Goal: Task Accomplishment & Management: Complete application form

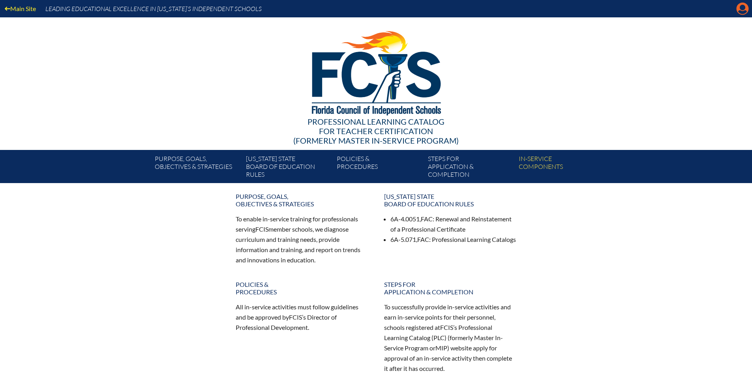
click at [741, 9] on icon "Manage account" at bounding box center [743, 8] width 13 height 13
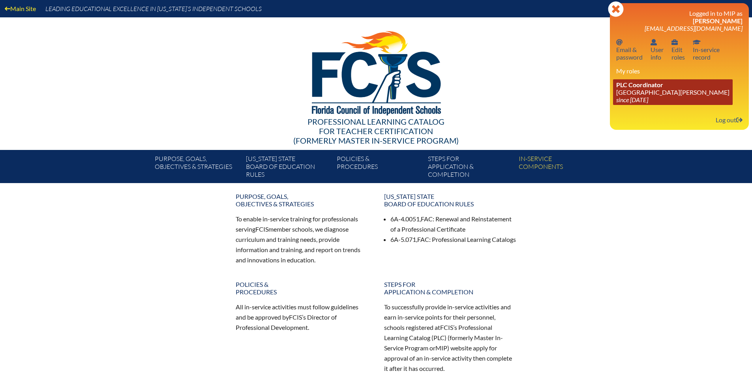
click at [626, 86] on span "PLC Coordinator" at bounding box center [640, 85] width 47 height 8
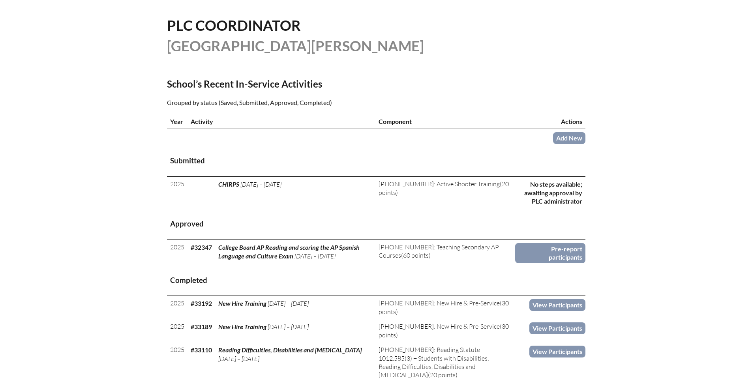
scroll to position [190, 0]
click at [577, 136] on link "Add New" at bounding box center [569, 138] width 32 height 11
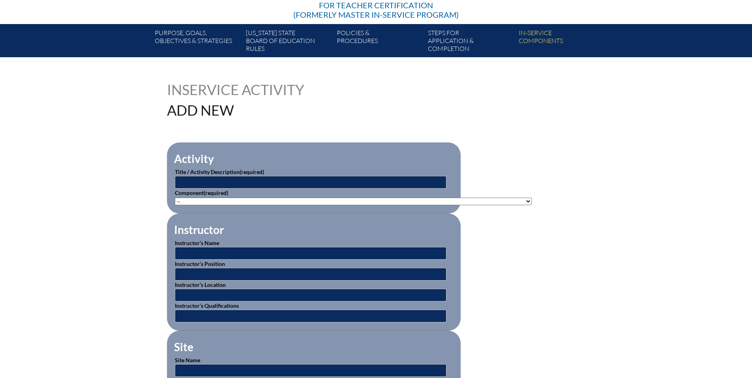
scroll to position [155, 0]
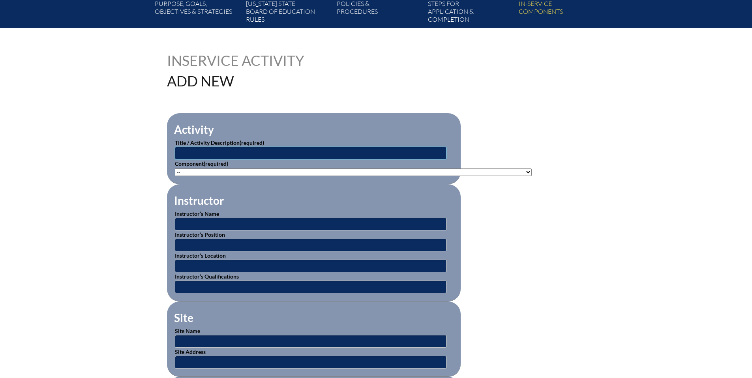
click at [259, 147] on input "text" at bounding box center [311, 153] width 272 height 13
type input "Advisory Training"
click at [254, 172] on select"]"] "-- 1-000-001: Appropriate Art Activities 1-000-002: Concept and Art Process for…" at bounding box center [353, 173] width 357 height 8
select select"]"] "20489"
click at [175, 169] on select"]"] "-- 1-000-001: Appropriate Art Activities 1-000-002: Concept and Art Process for…" at bounding box center [353, 173] width 357 height 8
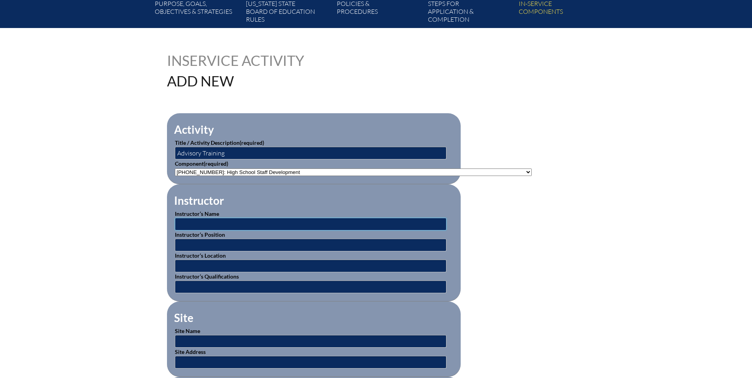
click at [220, 222] on input "text" at bounding box center [311, 224] width 272 height 13
type input "[PERSON_NAME]"
click at [209, 283] on input "text" at bounding box center [311, 287] width 272 height 13
type input "Expert"
click at [203, 244] on input "text" at bounding box center [311, 245] width 272 height 13
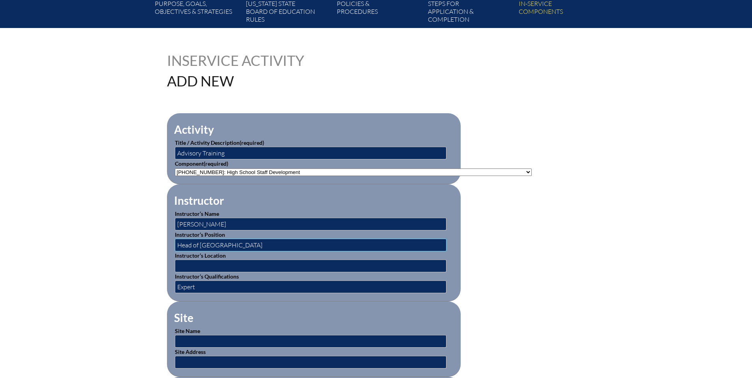
click at [216, 243] on input "Head of Lower School" at bounding box center [311, 245] width 272 height 13
type input "Head of Upper School"
click at [219, 260] on input "text" at bounding box center [311, 266] width 272 height 13
type input "[GEOGRAPHIC_DATA][PERSON_NAME]"
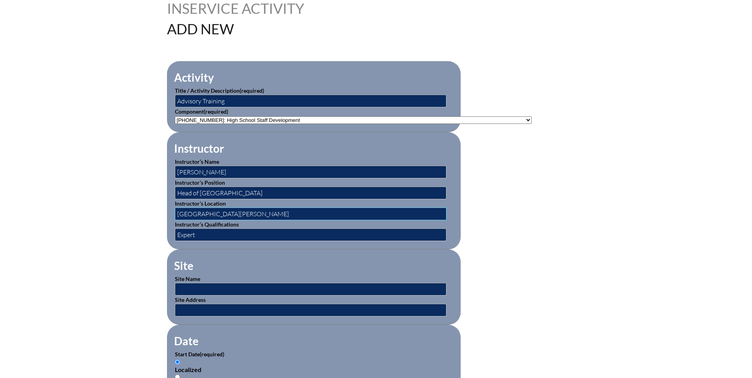
scroll to position [209, 0]
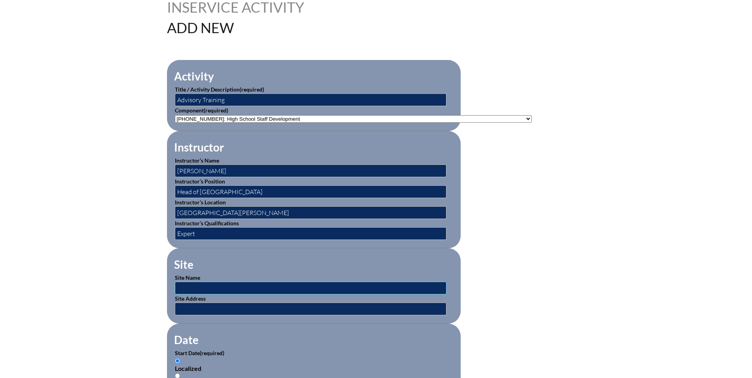
click at [235, 282] on input "text" at bounding box center [311, 288] width 272 height 13
type input "[GEOGRAPHIC_DATA][PERSON_NAME]"
click at [217, 306] on input "text" at bounding box center [311, 309] width 272 height 13
type input "[STREET_ADDRESS]"
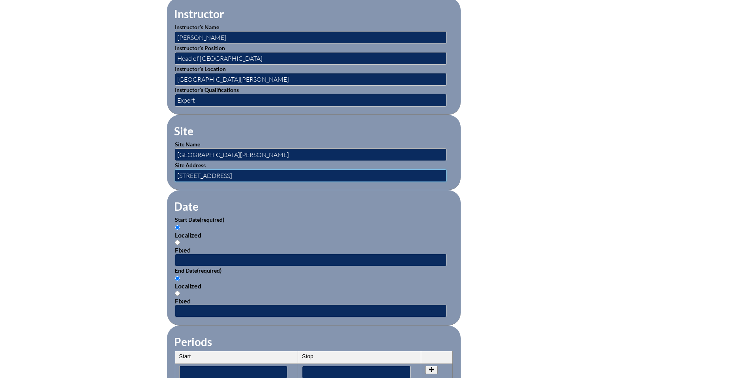
scroll to position [356, 0]
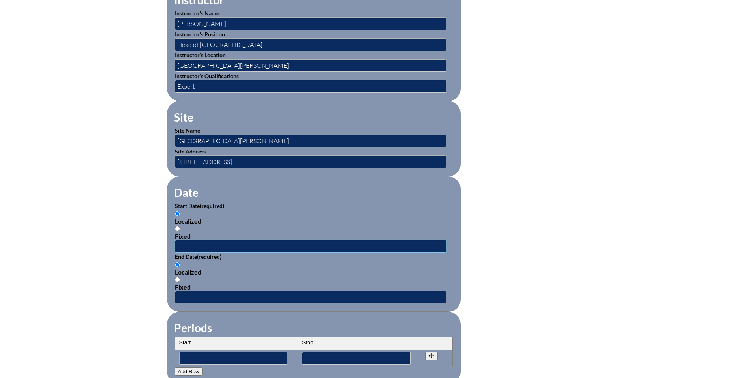
click at [206, 243] on input "text" at bounding box center [311, 246] width 272 height 13
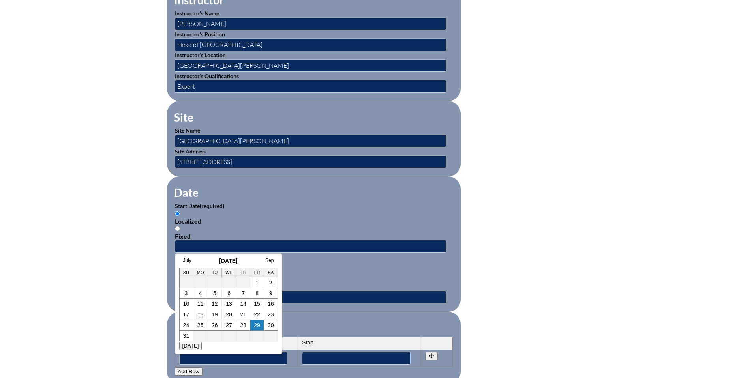
click at [202, 294] on link "4" at bounding box center [200, 293] width 3 height 6
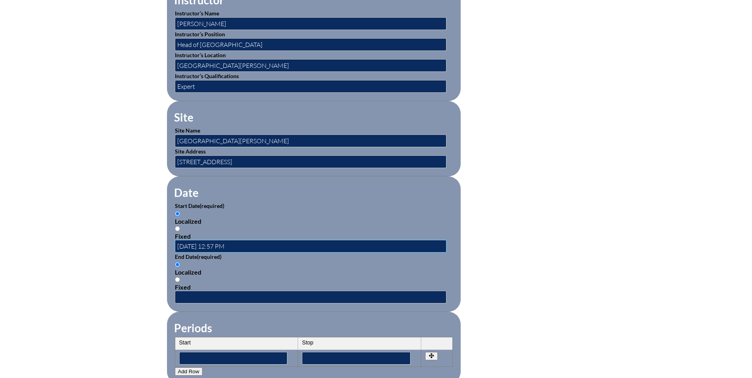
click at [220, 244] on input "2025-08-04 12:57 PM" at bounding box center [311, 246] width 272 height 13
click at [225, 243] on input "2025-08-04 1:57 PM" at bounding box center [311, 246] width 272 height 13
type input "2025-08-04 1:00 PM"
click at [204, 294] on input "text" at bounding box center [311, 297] width 272 height 13
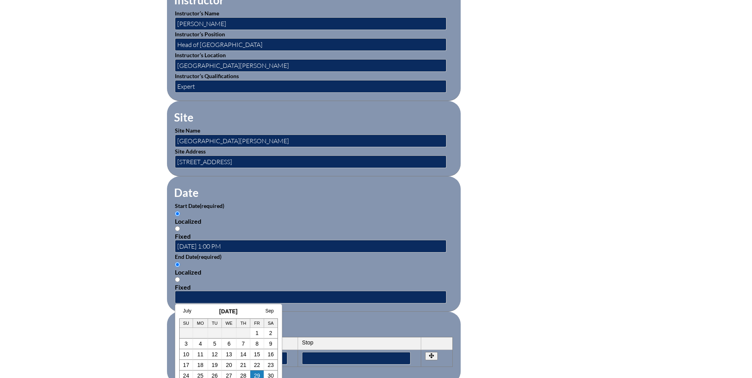
drag, startPoint x: 201, startPoint y: 345, endPoint x: 221, endPoint y: 314, distance: 37.5
click at [201, 345] on link "4" at bounding box center [200, 344] width 3 height 6
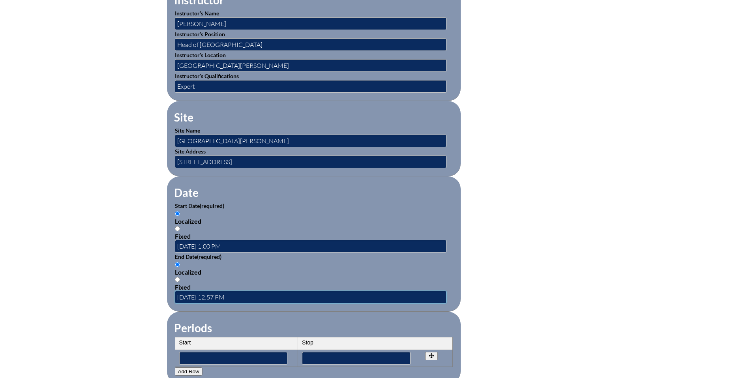
click at [229, 292] on input "2025-08-04 12:57 PM" at bounding box center [311, 297] width 272 height 13
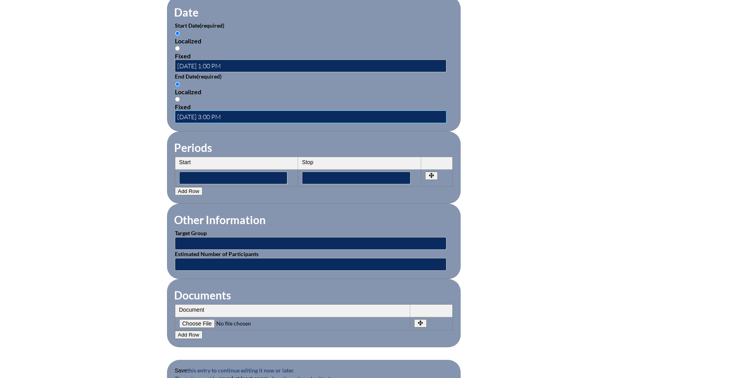
scroll to position [571, 0]
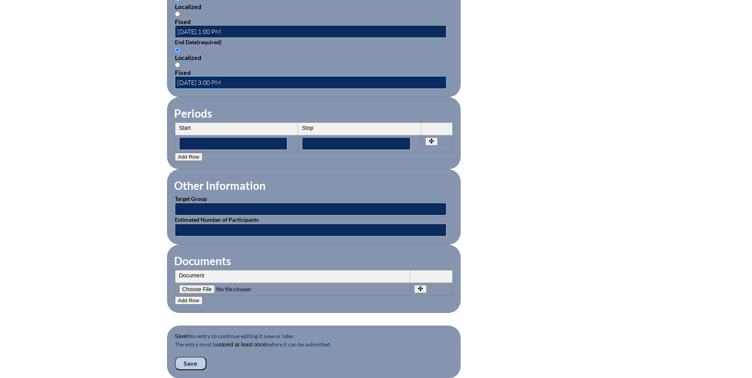
type input "2025-08-04 3:00 PM"
click at [204, 207] on input "text" at bounding box center [311, 209] width 272 height 13
type input "Faculty"
click at [216, 228] on input "text" at bounding box center [311, 230] width 272 height 13
type input "6"
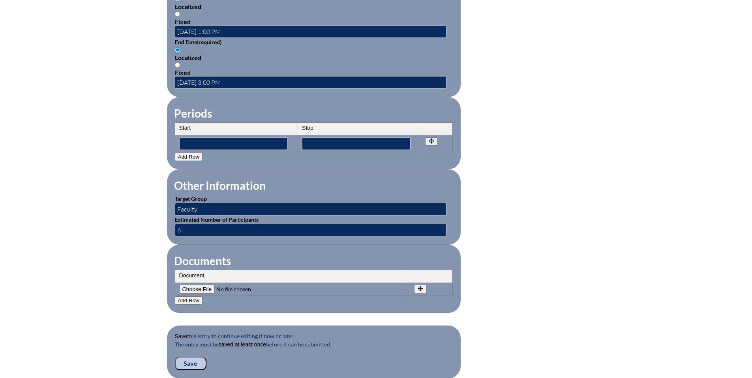
click at [189, 357] on input "Save" at bounding box center [191, 363] width 32 height 13
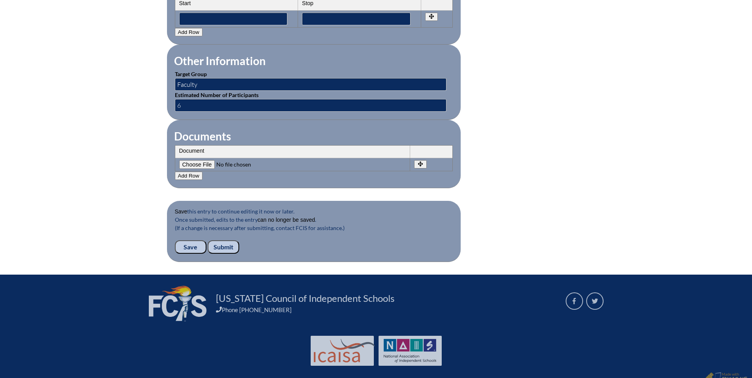
scroll to position [701, 0]
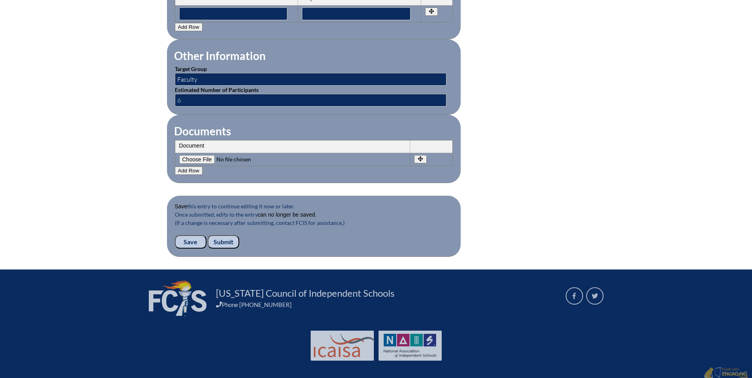
click at [225, 236] on input "Submit" at bounding box center [224, 241] width 32 height 13
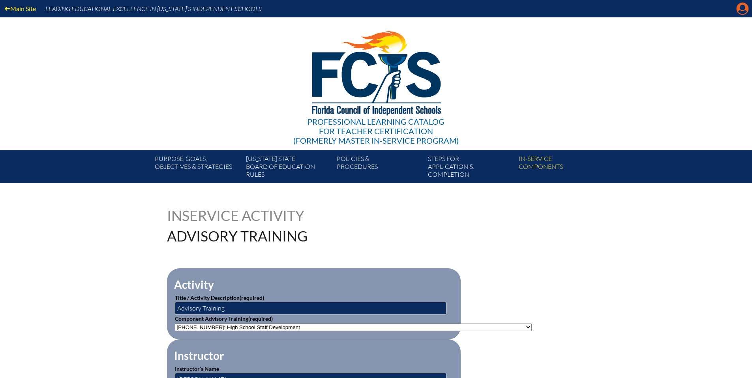
click at [741, 9] on icon "Manage account" at bounding box center [743, 8] width 13 height 13
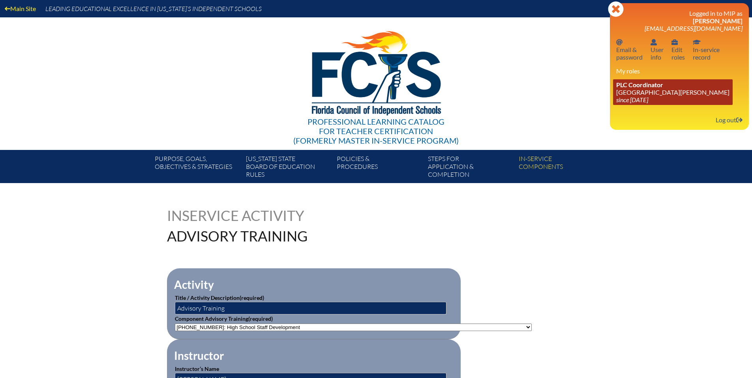
click at [634, 86] on span "PLC Coordinator" at bounding box center [640, 85] width 47 height 8
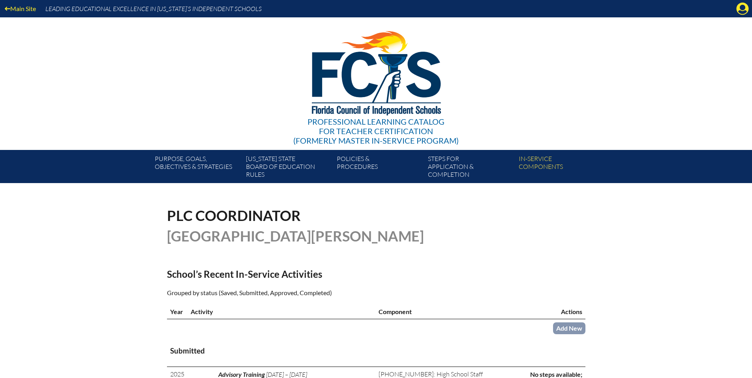
scroll to position [135, 0]
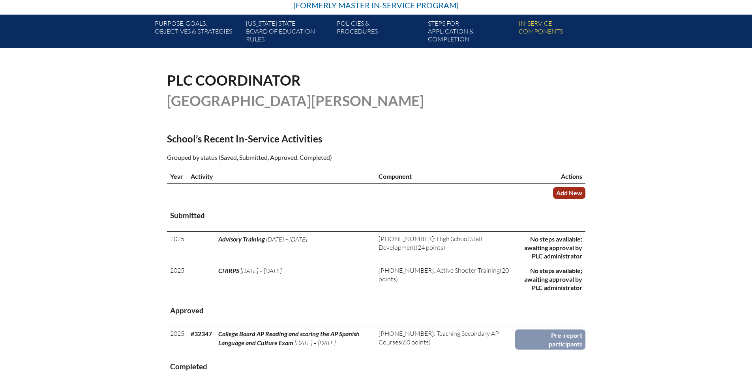
click at [579, 191] on link "Add New" at bounding box center [569, 192] width 32 height 11
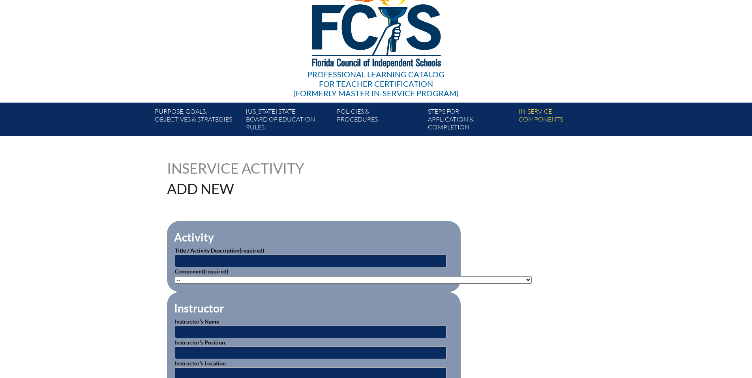
scroll to position [56, 0]
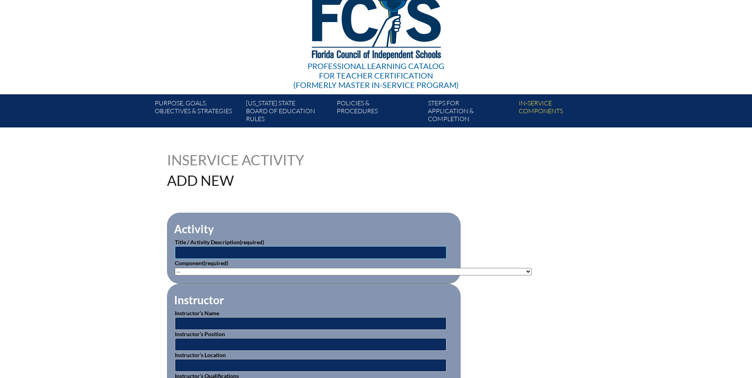
click at [230, 249] on input "text" at bounding box center [311, 252] width 272 height 13
type input "Classroom Mindfulness & Wellness"
click at [224, 270] on select"]"] "-- 1-000-001: Appropriate Art Activities 1-000-002: Concept and Art Process for…" at bounding box center [353, 272] width 357 height 8
select select"]"] "20504"
click at [175, 268] on select"]"] "-- 1-000-001: Appropriate Art Activities 1-000-002: Concept and Art Process for…" at bounding box center [353, 272] width 357 height 8
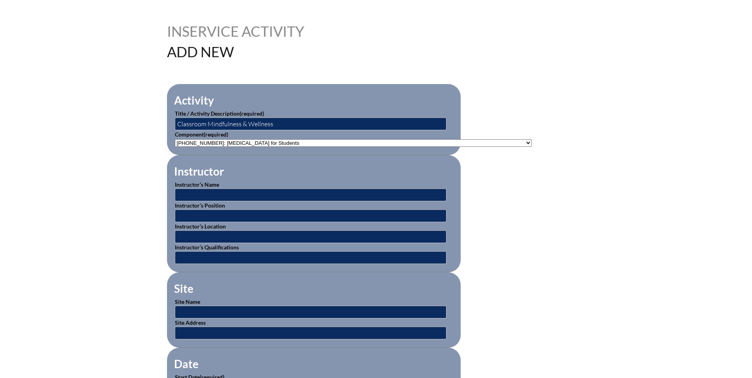
scroll to position [199, 0]
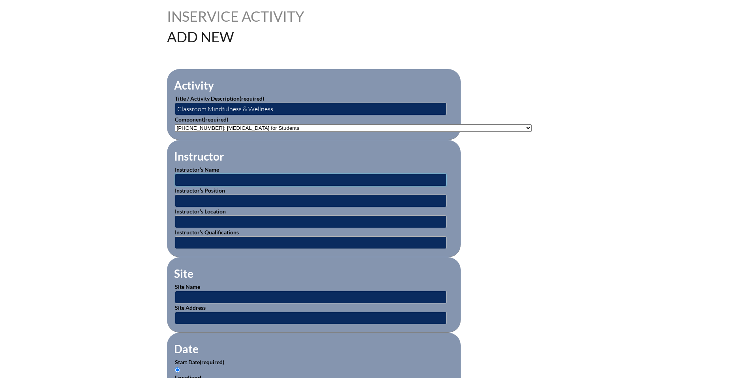
click at [214, 178] on input "text" at bounding box center [311, 180] width 272 height 13
type input "Amy Johnson"
click at [201, 195] on input "text" at bounding box center [311, 201] width 272 height 13
type input "Director of Counseling"
click at [196, 221] on input "text" at bounding box center [311, 222] width 272 height 13
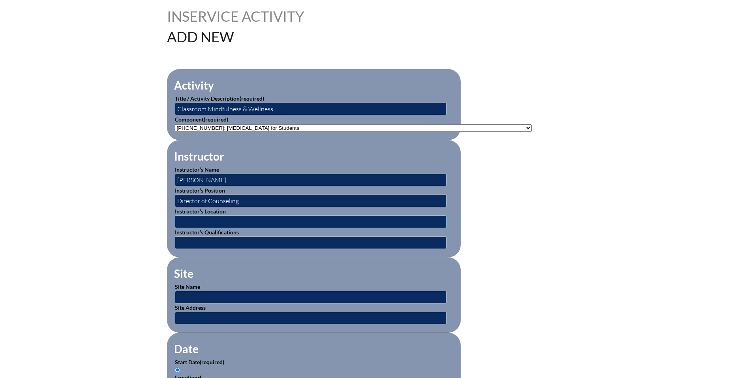
type input "[GEOGRAPHIC_DATA][PERSON_NAME]"
click at [217, 243] on input "text" at bounding box center [311, 243] width 272 height 13
type input "Expert"
click at [196, 293] on input "text" at bounding box center [311, 297] width 272 height 13
type input "[GEOGRAPHIC_DATA][PERSON_NAME]"
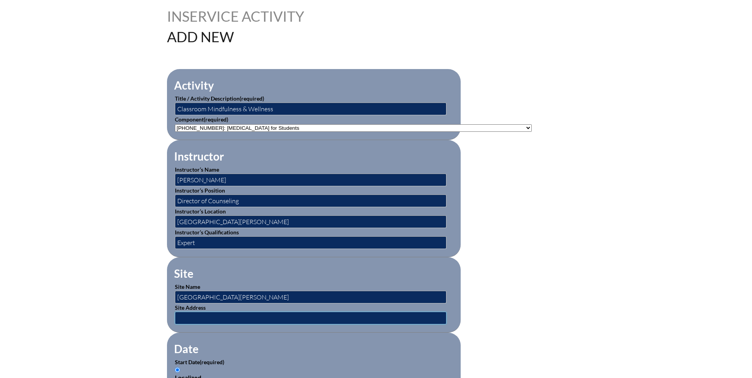
click at [200, 315] on input "text" at bounding box center [311, 318] width 272 height 13
type input "[STREET_ADDRESS]"
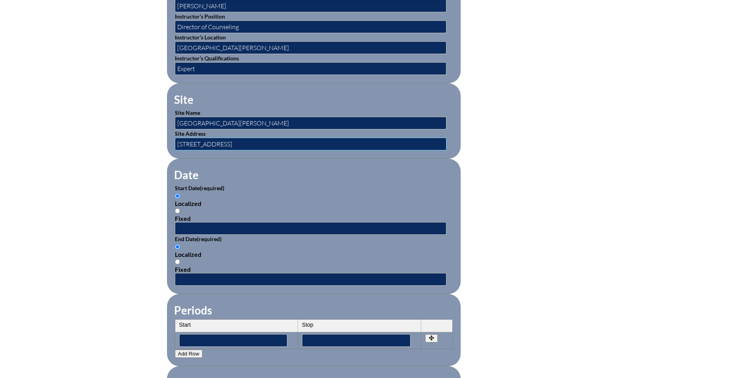
scroll to position [375, 0]
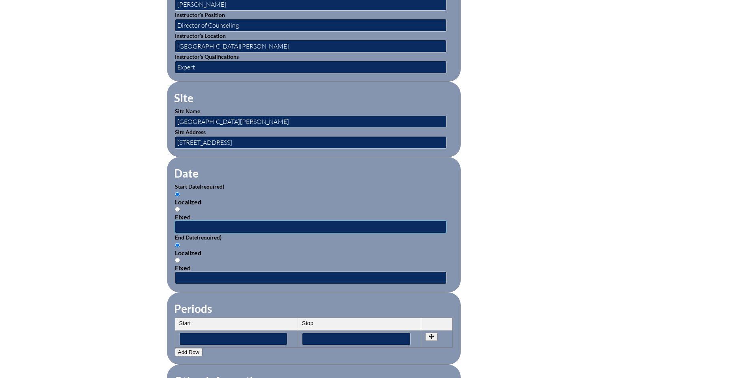
click at [212, 224] on input "text" at bounding box center [311, 227] width 272 height 13
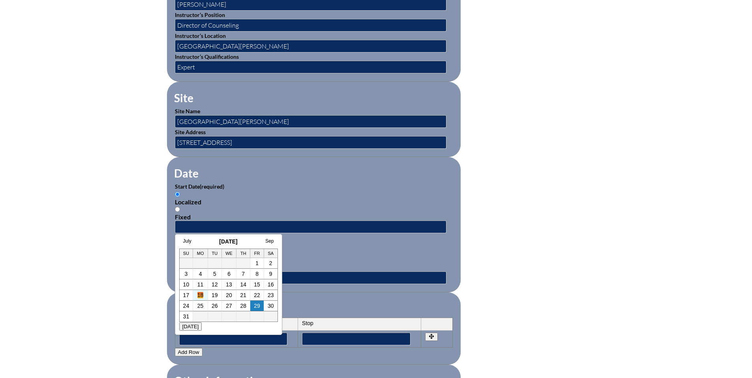
click at [201, 295] on link "18" at bounding box center [200, 295] width 6 height 6
type input "2025-08-18 1:04 PM"
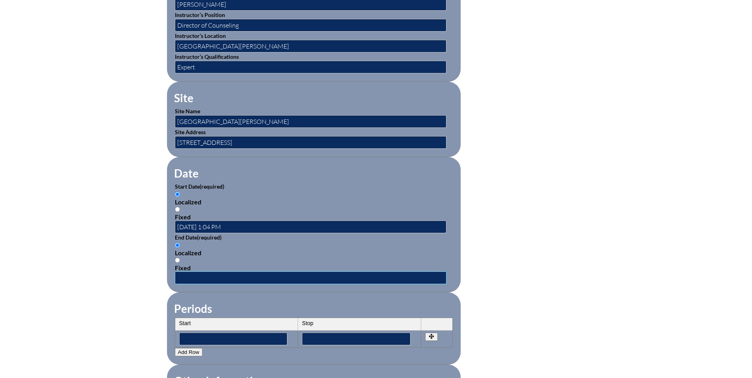
click at [238, 276] on input "text" at bounding box center [311, 278] width 272 height 13
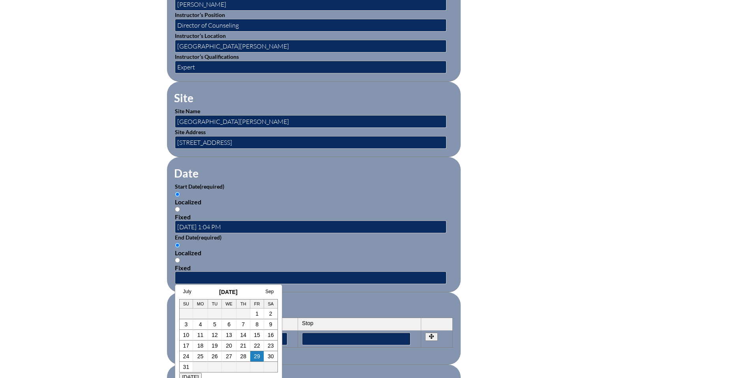
drag, startPoint x: 203, startPoint y: 347, endPoint x: 220, endPoint y: 315, distance: 35.9
click at [203, 347] on link "18" at bounding box center [200, 346] width 6 height 6
type input "2025-08-18 1:04 PM"
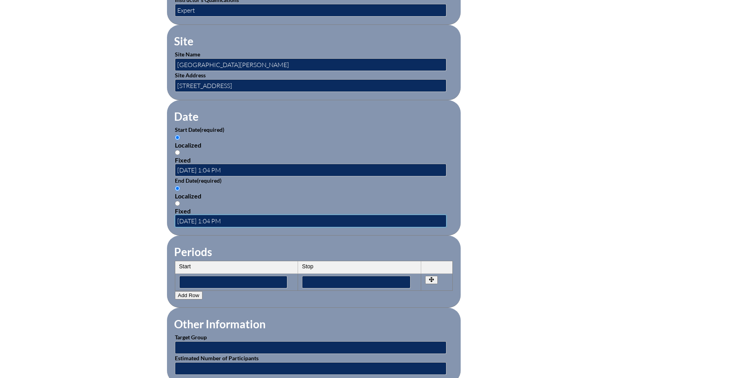
scroll to position [446, 0]
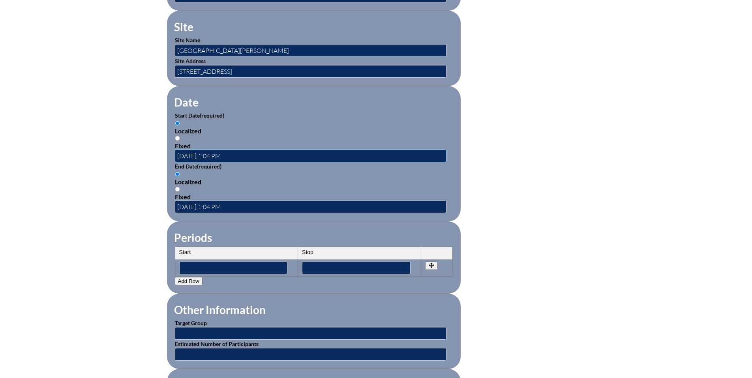
click at [222, 152] on input "2025-08-18 1:04 PM" at bounding box center [311, 156] width 272 height 13
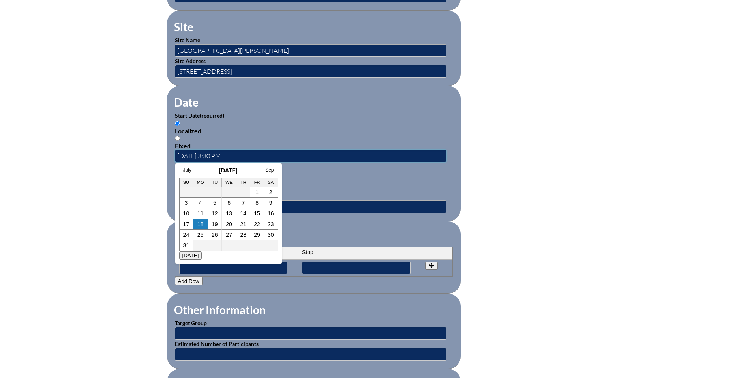
type input "2025-08-18 3:30 PM"
click at [345, 186] on div "Localized Fixed" at bounding box center [314, 186] width 278 height 30
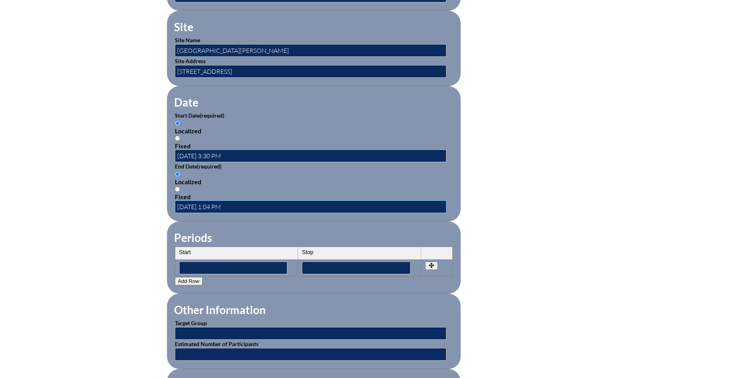
click at [222, 203] on input "2025-08-18 1:04 PM" at bounding box center [311, 207] width 272 height 13
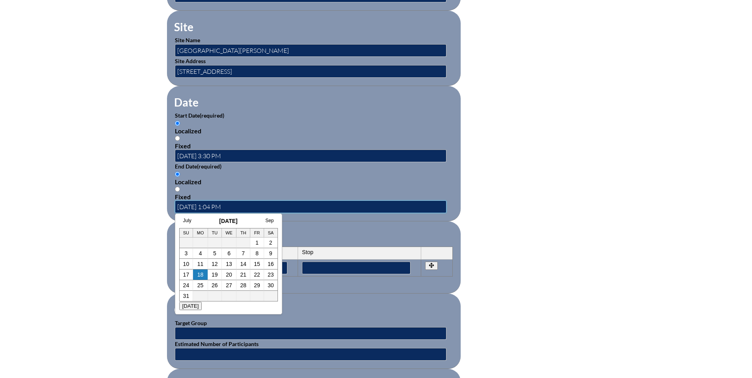
drag, startPoint x: 224, startPoint y: 203, endPoint x: 234, endPoint y: 202, distance: 10.3
click at [224, 202] on input "2025-08-18 1:04 PM" at bounding box center [311, 207] width 272 height 13
type input "2025-08-18 4:30 PM"
click at [269, 164] on p "End Date (required)" at bounding box center [314, 166] width 278 height 8
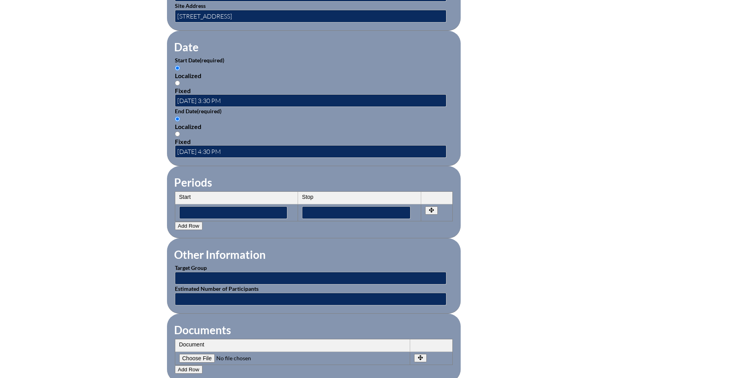
scroll to position [503, 0]
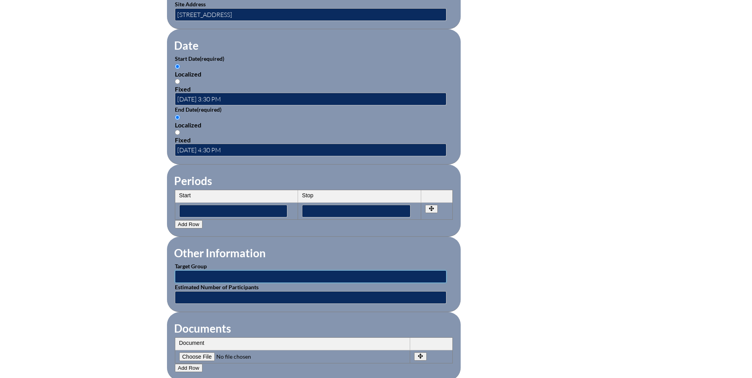
click at [237, 275] on input "text" at bounding box center [311, 277] width 272 height 13
type input "Faculty"
click at [212, 294] on input "text" at bounding box center [311, 297] width 272 height 13
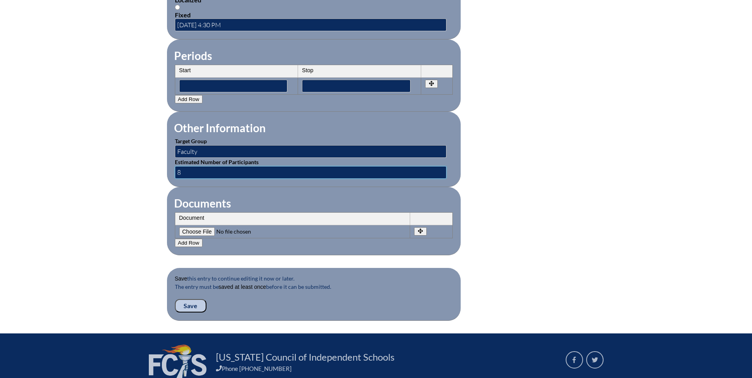
scroll to position [630, 0]
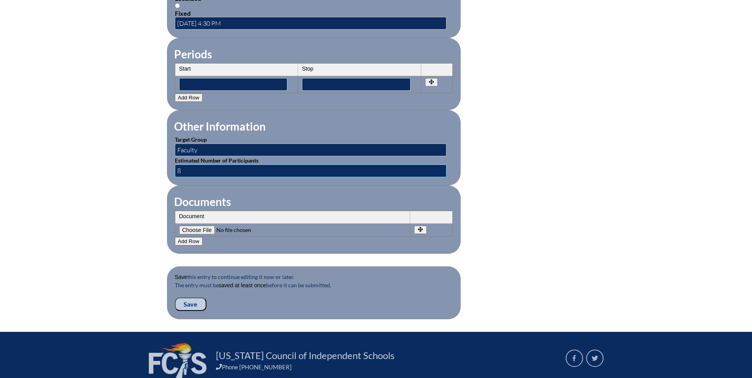
type input "8"
click at [190, 298] on input "Save" at bounding box center [191, 304] width 32 height 13
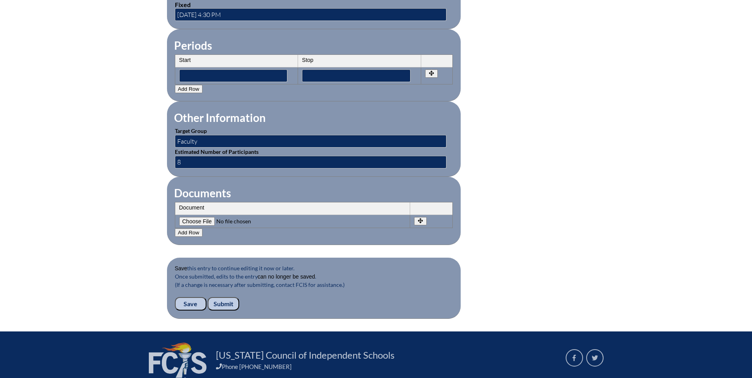
scroll to position [653, 0]
click at [230, 297] on input "Submit" at bounding box center [224, 303] width 32 height 13
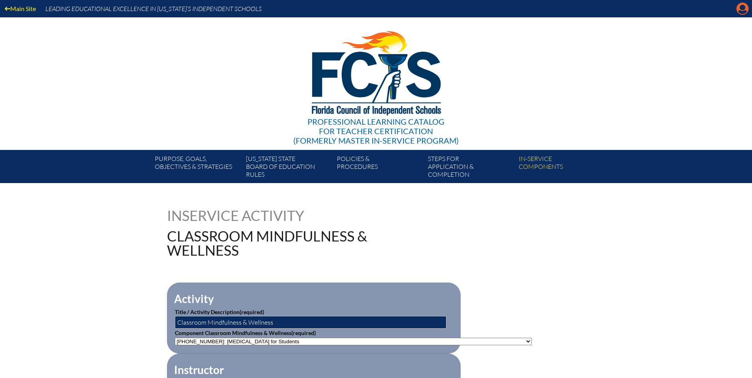
click at [741, 10] on icon at bounding box center [743, 9] width 12 height 12
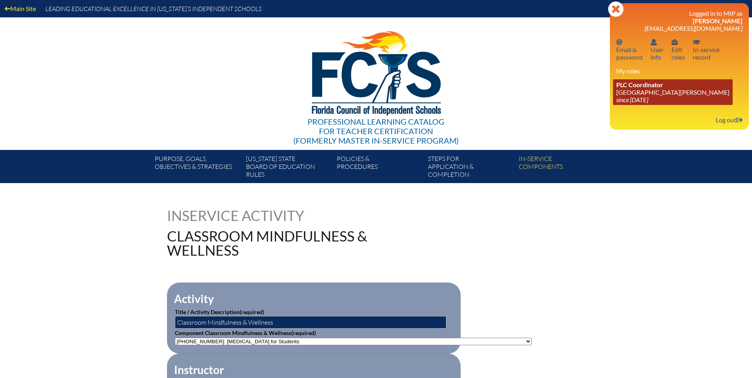
click at [621, 92] on link "PLC Coordinator St. Johns Country Day School since 2022 Aug 3" at bounding box center [673, 92] width 120 height 26
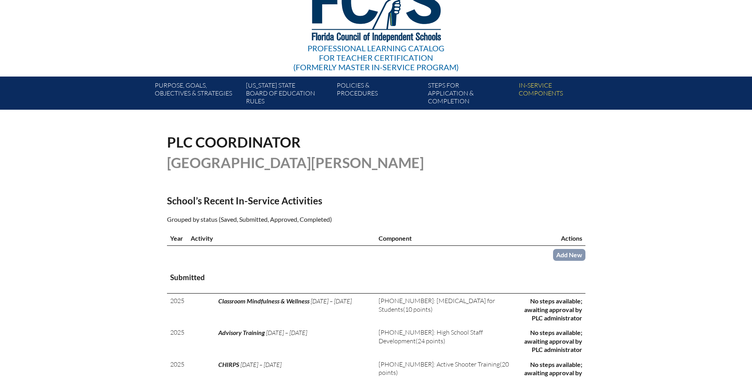
scroll to position [73, 0]
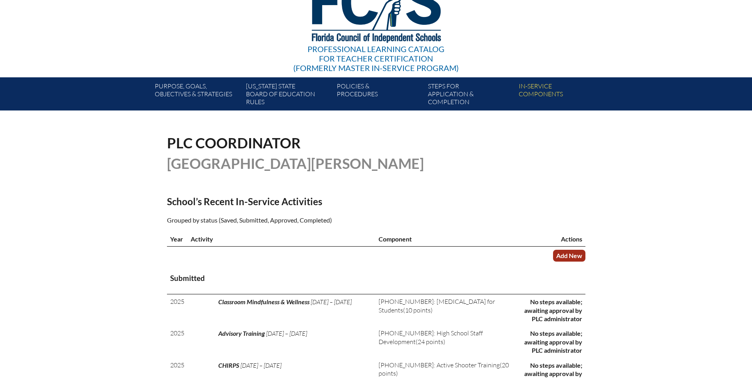
click at [575, 255] on link "Add New" at bounding box center [569, 255] width 32 height 11
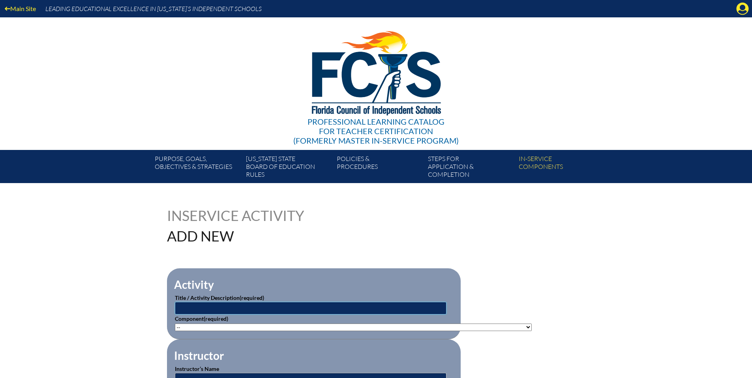
click at [246, 302] on input "text" at bounding box center [311, 308] width 272 height 13
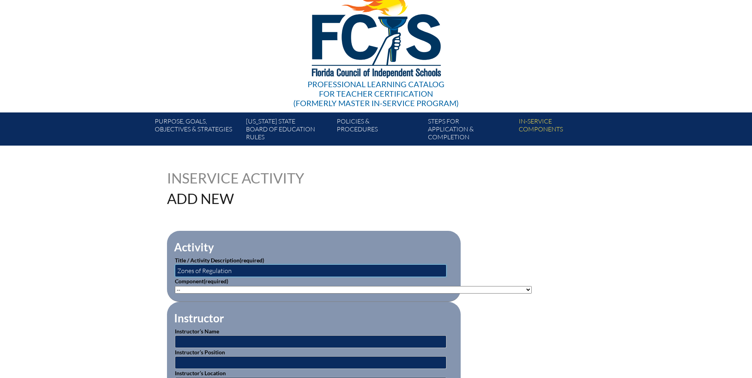
scroll to position [38, 0]
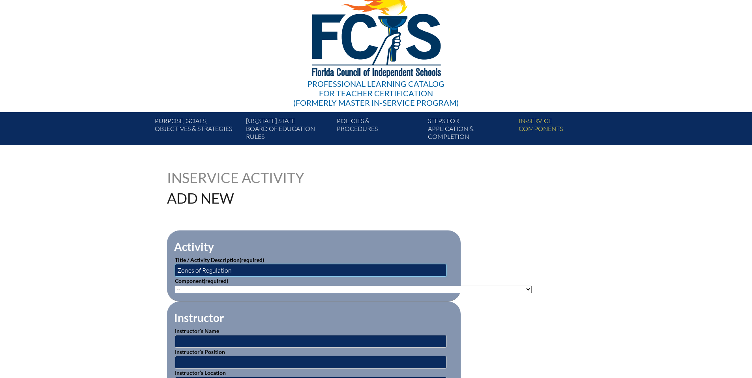
type input "Zones of Regulation"
click at [276, 288] on select"]"] "-- 1-000-001: Appropriate Art Activities 1-000-002: Concept and Art Process for…" at bounding box center [353, 290] width 357 height 8
select select"]"] "20470"
click at [175, 286] on select"]"] "-- 1-000-001: Appropriate Art Activities 1-000-002: Concept and Art Process for…" at bounding box center [353, 290] width 357 height 8
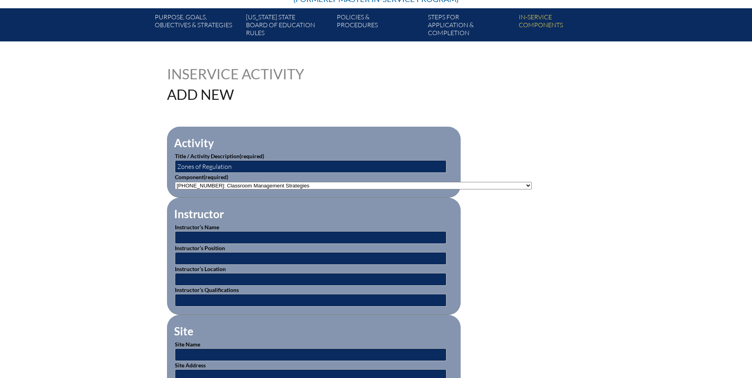
scroll to position [160, 0]
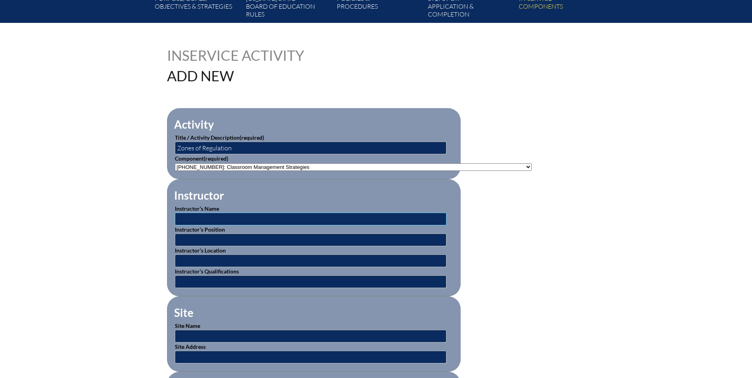
click at [313, 220] on input "text" at bounding box center [311, 219] width 272 height 13
type input "[PERSON_NAME]"
click at [224, 239] on input "text" at bounding box center [311, 240] width 272 height 13
type input "Director of Learning Services"
click at [221, 259] on input "text" at bounding box center [311, 261] width 272 height 13
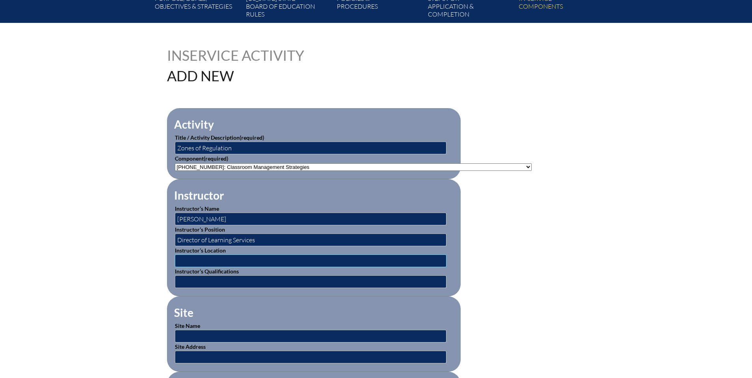
type input "[GEOGRAPHIC_DATA][PERSON_NAME]"
click at [207, 284] on input "text" at bounding box center [311, 282] width 272 height 13
type input "Expert"
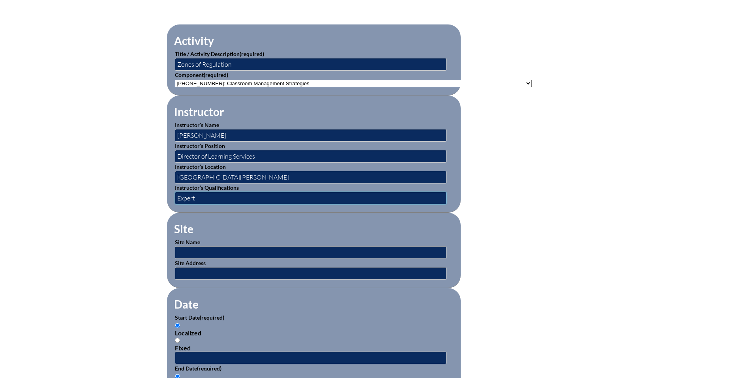
scroll to position [245, 0]
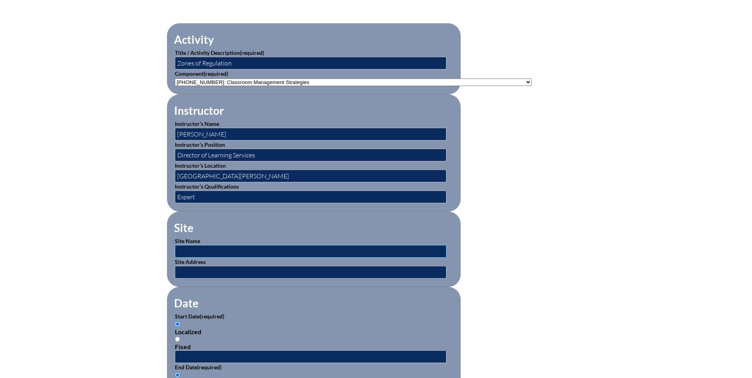
click at [188, 245] on input "text" at bounding box center [311, 251] width 272 height 13
type input "[GEOGRAPHIC_DATA][PERSON_NAME]"
click at [243, 270] on input "text" at bounding box center [311, 272] width 272 height 13
type input "3100 Doctors Lake Drive Orange Park, FL. 32073"
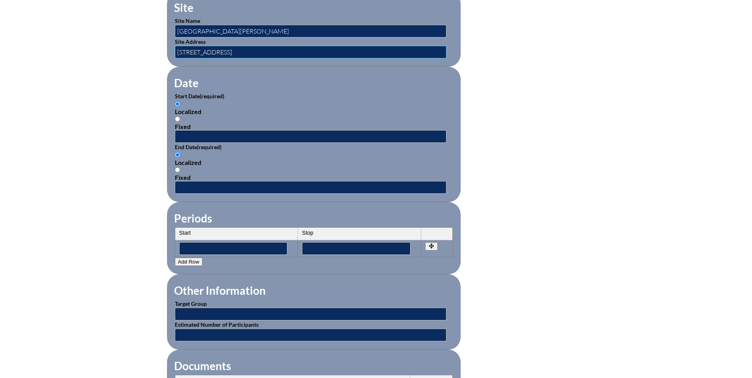
scroll to position [491, 0]
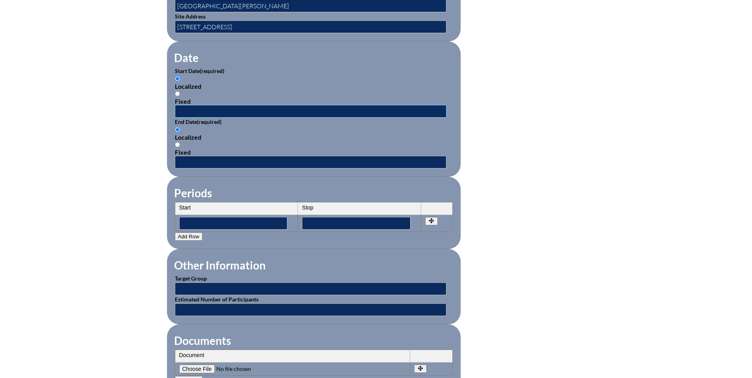
click at [202, 106] on input "text" at bounding box center [311, 111] width 272 height 13
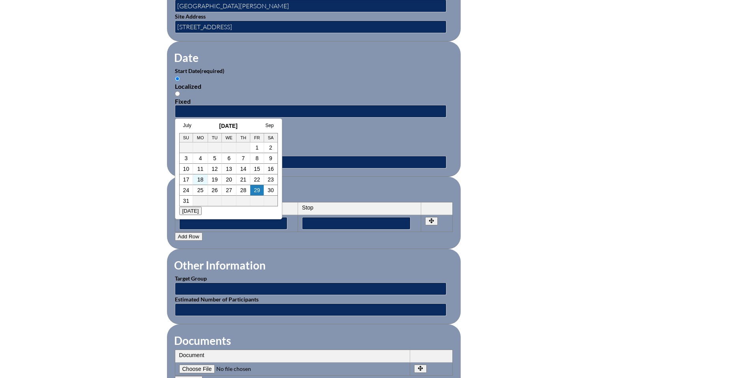
click at [204, 179] on td "18" at bounding box center [200, 180] width 15 height 11
click at [203, 179] on link "18" at bounding box center [200, 180] width 6 height 6
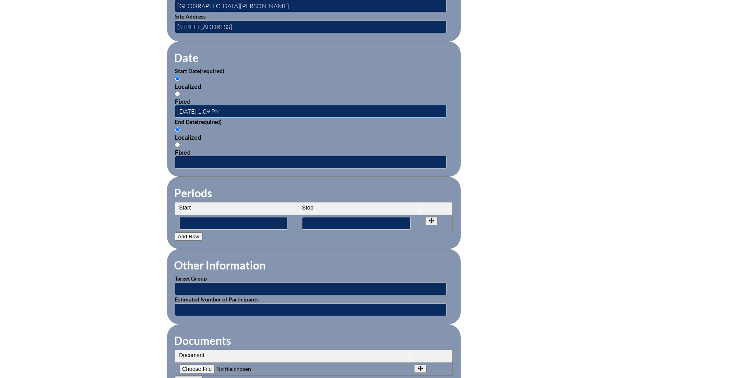
click at [224, 107] on input "2025-08-18 1:09 PM" at bounding box center [311, 111] width 272 height 13
type input "2025-08-18 3:30 PM"
click at [211, 158] on input "text" at bounding box center [311, 162] width 272 height 13
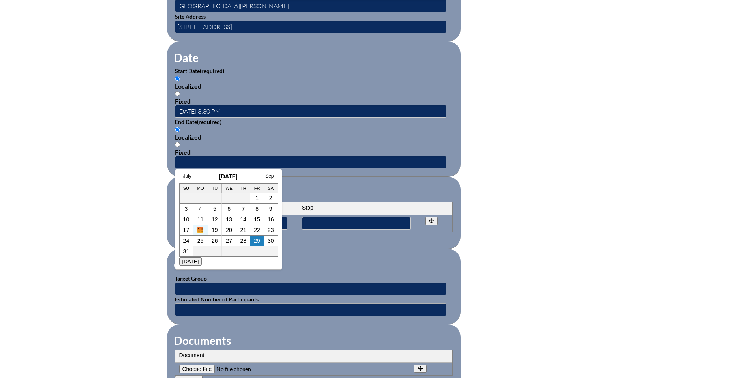
click at [199, 230] on link "18" at bounding box center [200, 230] width 6 height 6
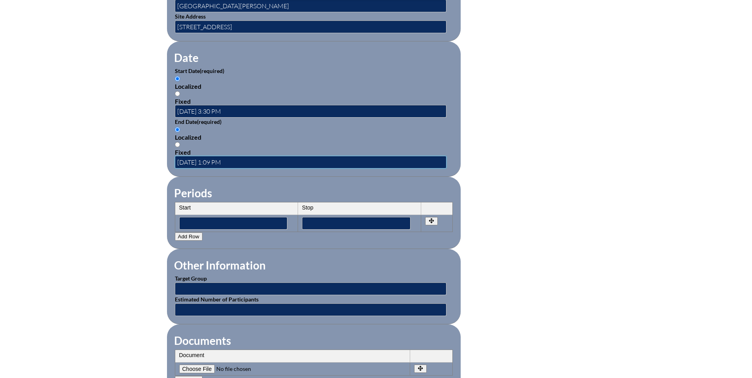
click at [225, 158] on input "2025-08-18 1:09 PM" at bounding box center [311, 162] width 272 height 13
type input "2025-08-18 4:30 PM"
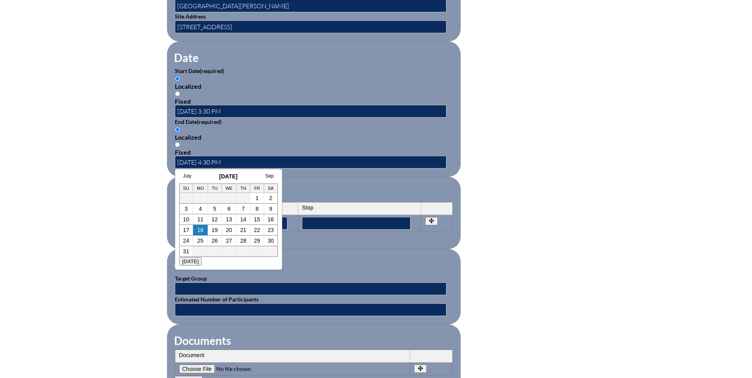
click at [365, 179] on fieldset "Periods Start Stop No rows created Add new row Start Stop Start Stop" at bounding box center [314, 213] width 294 height 72
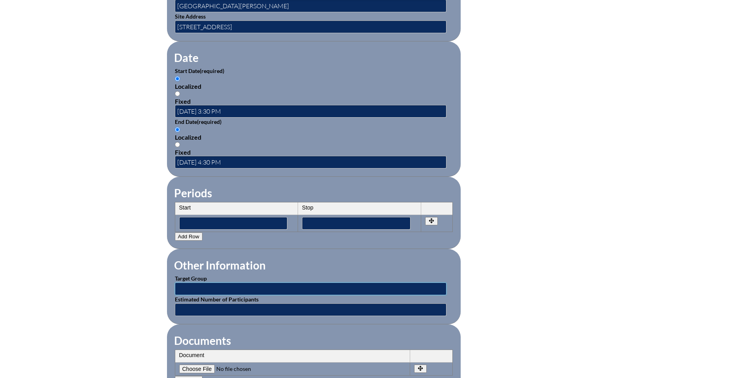
click at [187, 286] on input "text" at bounding box center [311, 289] width 272 height 13
type input "Faculty"
click at [229, 304] on input "text" at bounding box center [311, 310] width 272 height 13
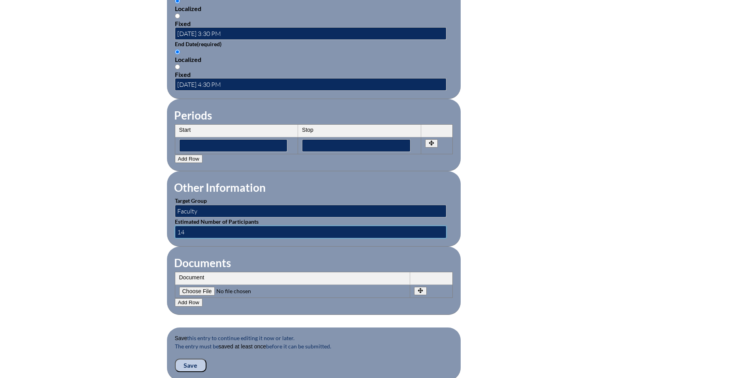
scroll to position [570, 0]
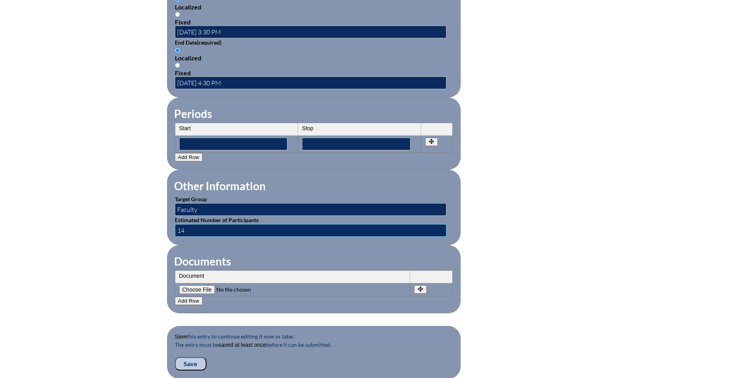
type input "14"
click at [194, 358] on input "Save" at bounding box center [191, 363] width 32 height 13
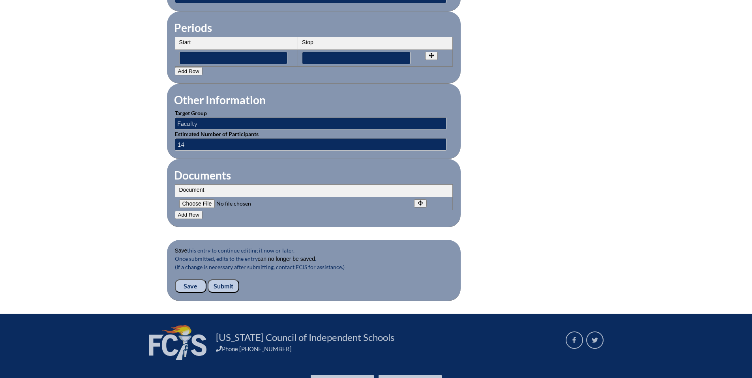
scroll to position [701, 0]
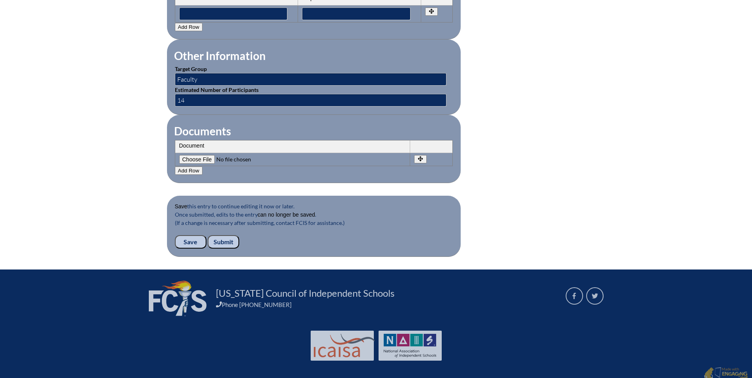
click at [223, 239] on input "Submit" at bounding box center [224, 241] width 32 height 13
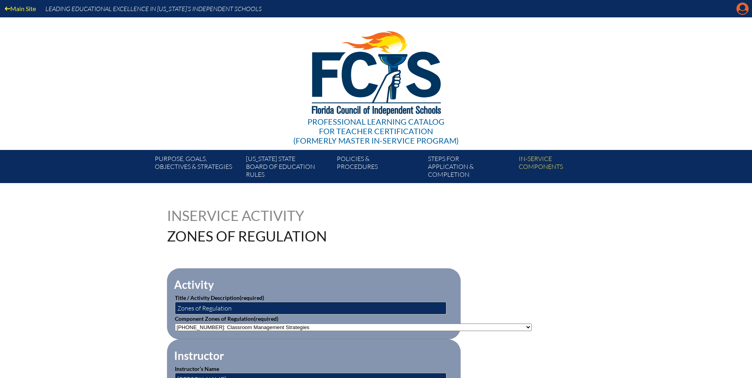
click at [740, 7] on icon "Manage account" at bounding box center [743, 8] width 13 height 13
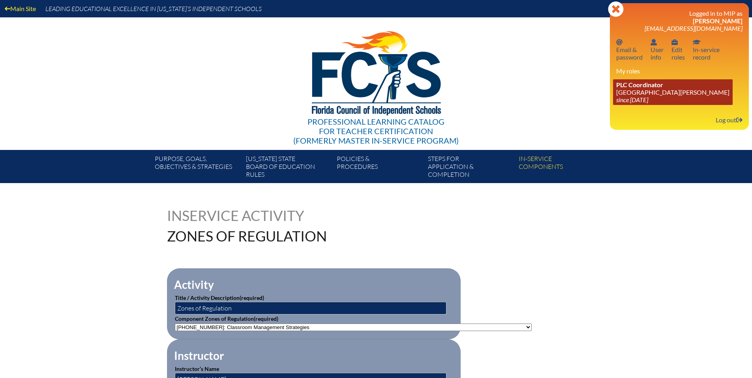
click at [623, 90] on link "PLC Coordinator St. Johns Country Day School since 2022 Aug 3" at bounding box center [673, 92] width 120 height 26
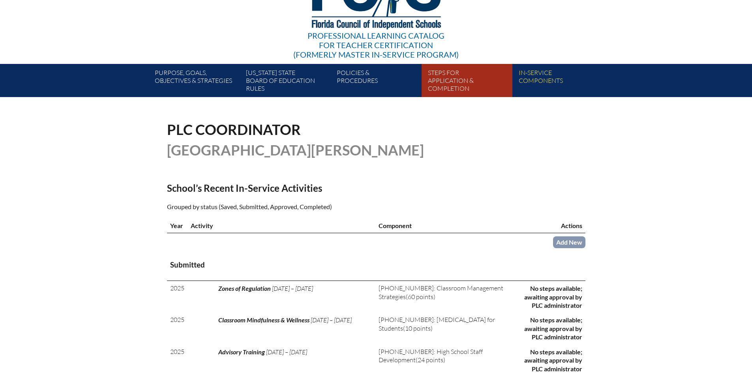
scroll to position [44, 0]
